Goal: Task Accomplishment & Management: Use online tool/utility

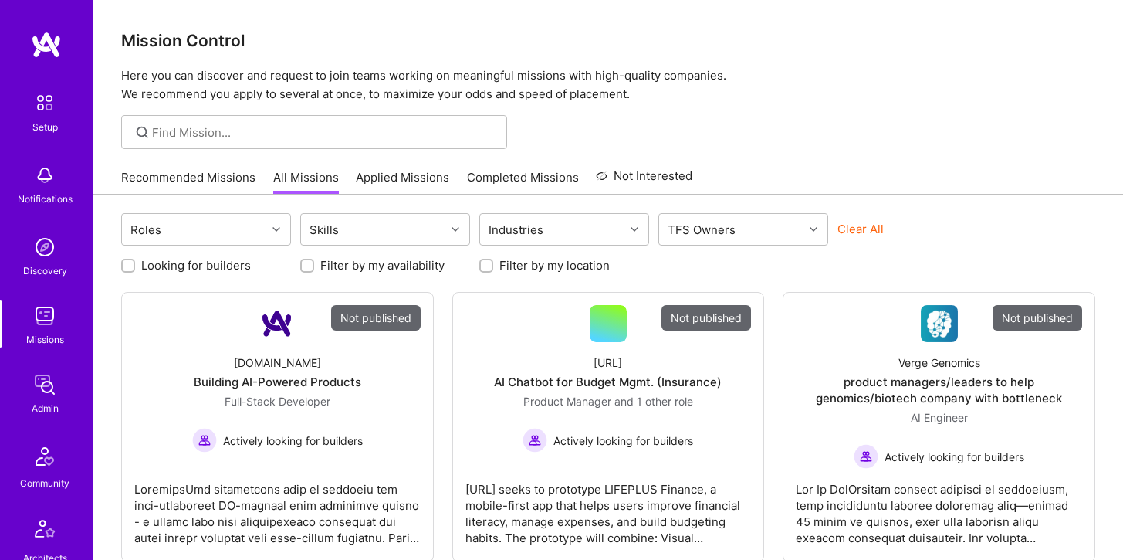
click at [378, 120] on div at bounding box center [314, 132] width 386 height 34
type input "v"
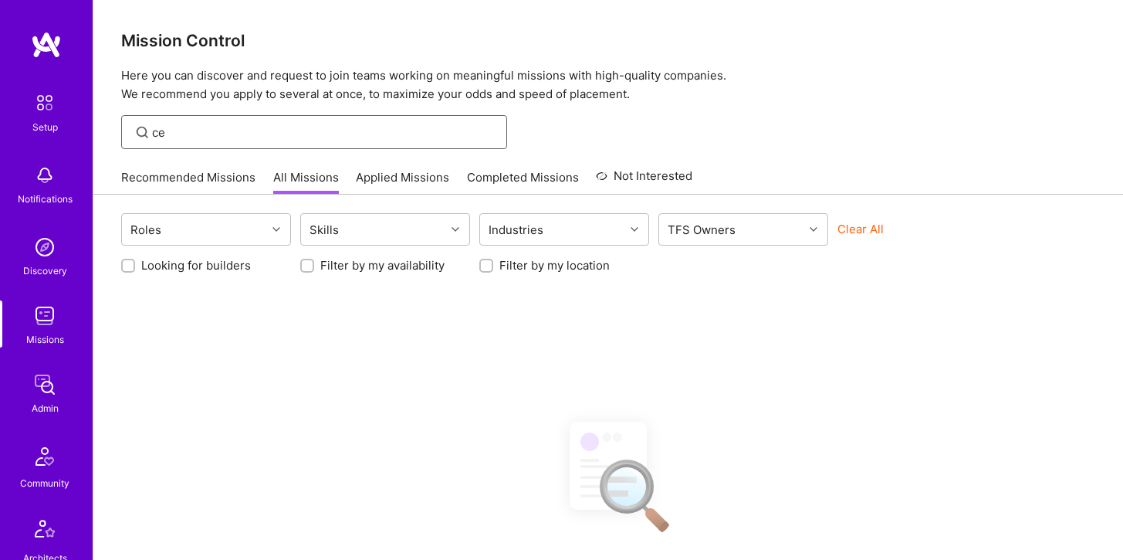
type input "c"
click at [213, 132] on input at bounding box center [324, 132] width 344 height 16
click at [43, 314] on img at bounding box center [44, 315] width 31 height 31
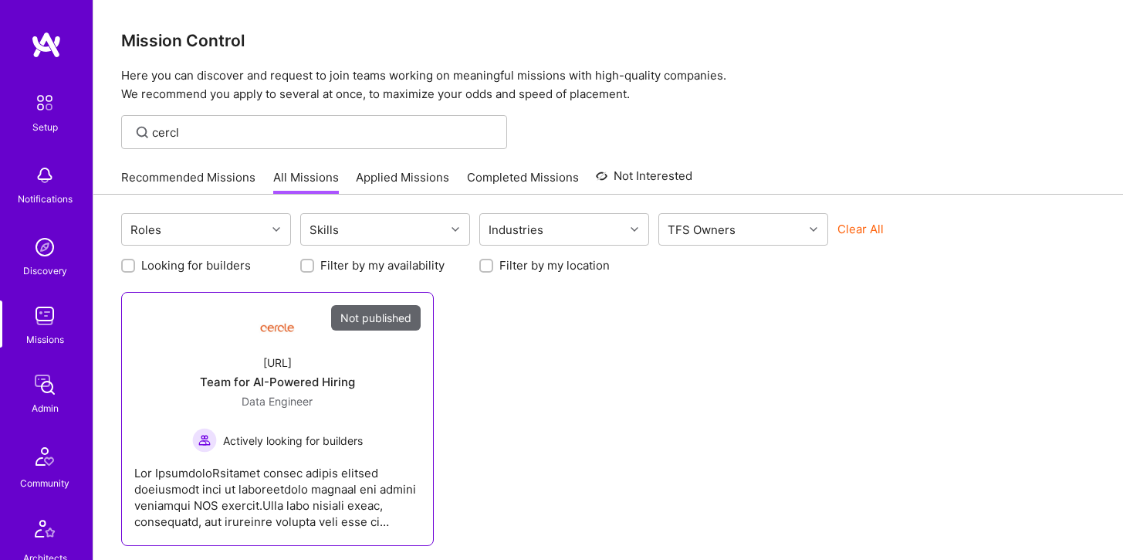
click at [323, 361] on div "[URL] Team for AI-Powered Hiring Data Engineer Actively looking for builders" at bounding box center [277, 397] width 286 height 110
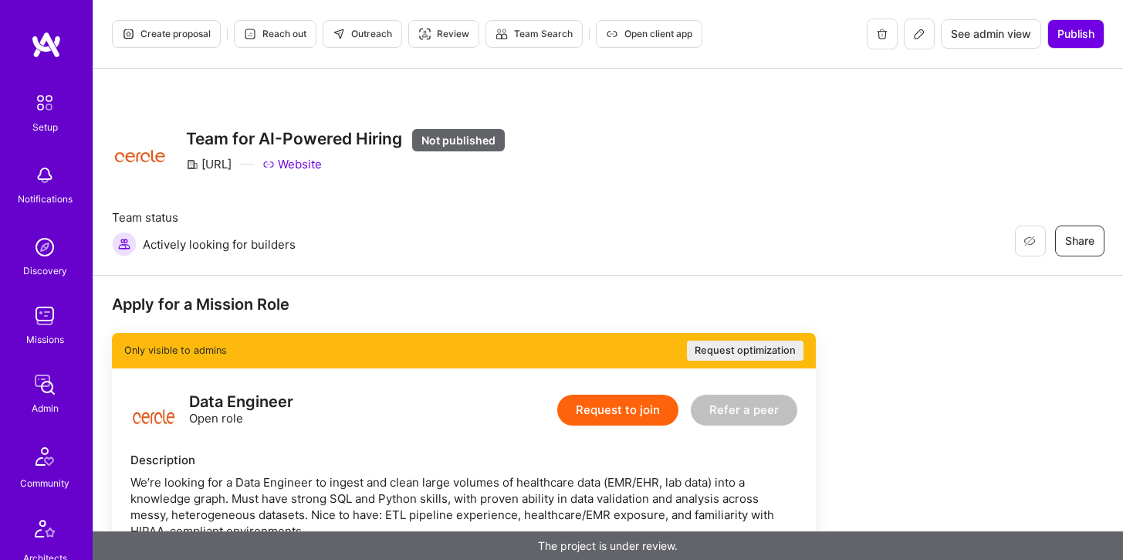
click at [348, 172] on div "Team for AI-Powered Hiring Not published [URL] Website" at bounding box center [345, 151] width 319 height 56
click at [920, 39] on icon at bounding box center [919, 34] width 12 height 12
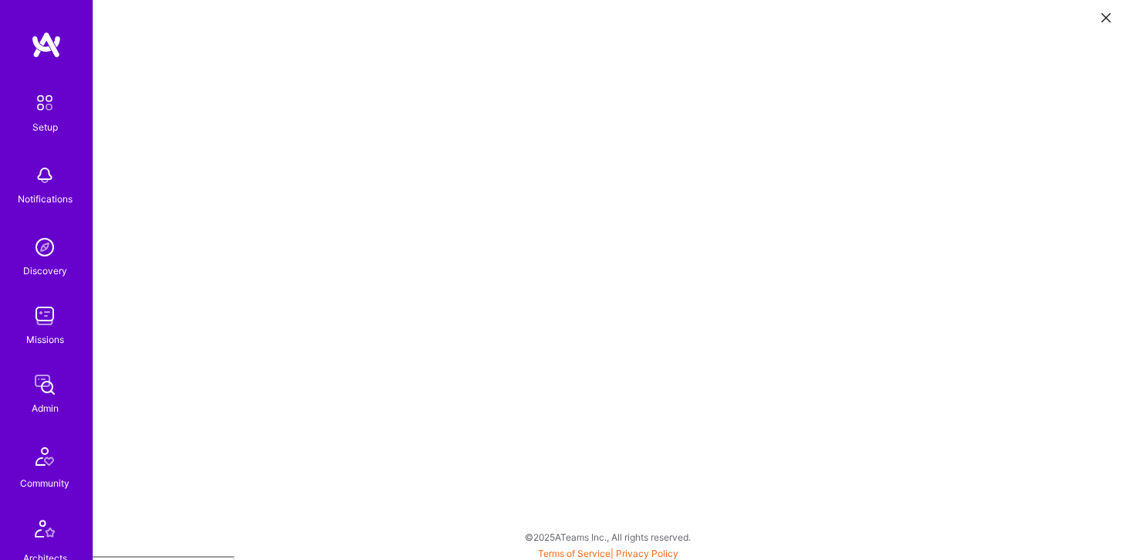
click at [1107, 24] on button at bounding box center [1106, 16] width 19 height 25
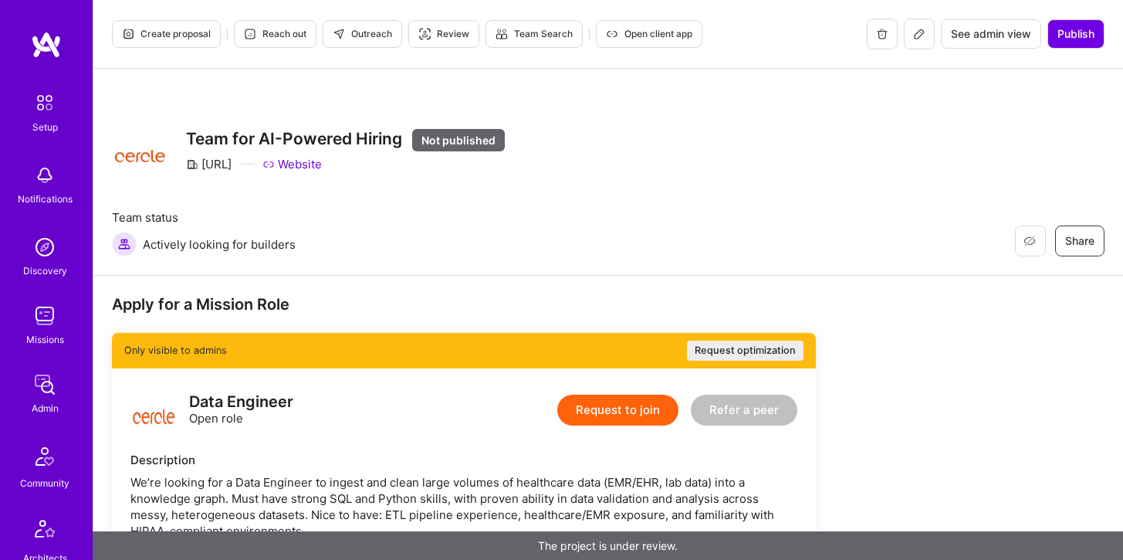
click at [919, 40] on button at bounding box center [919, 34] width 31 height 31
